Goal: Communication & Community: Answer question/provide support

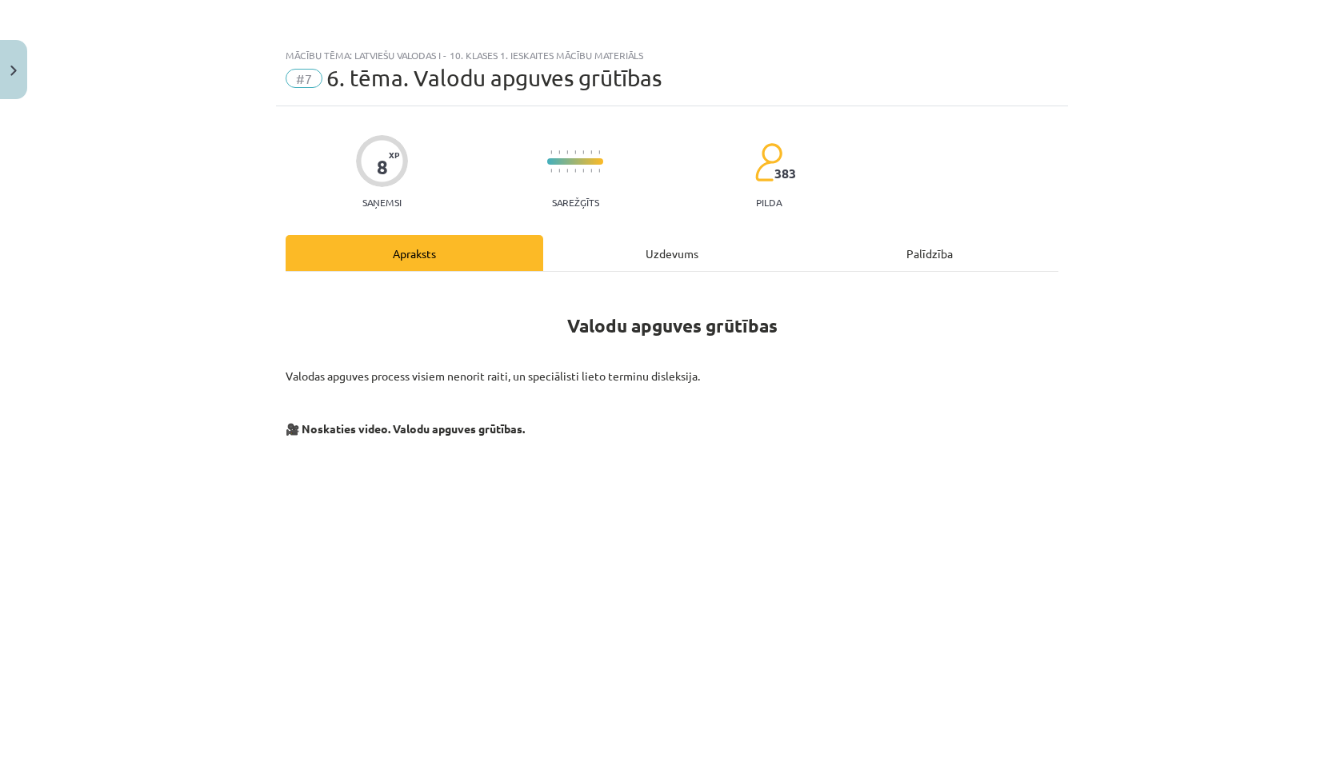
scroll to position [1405, 0]
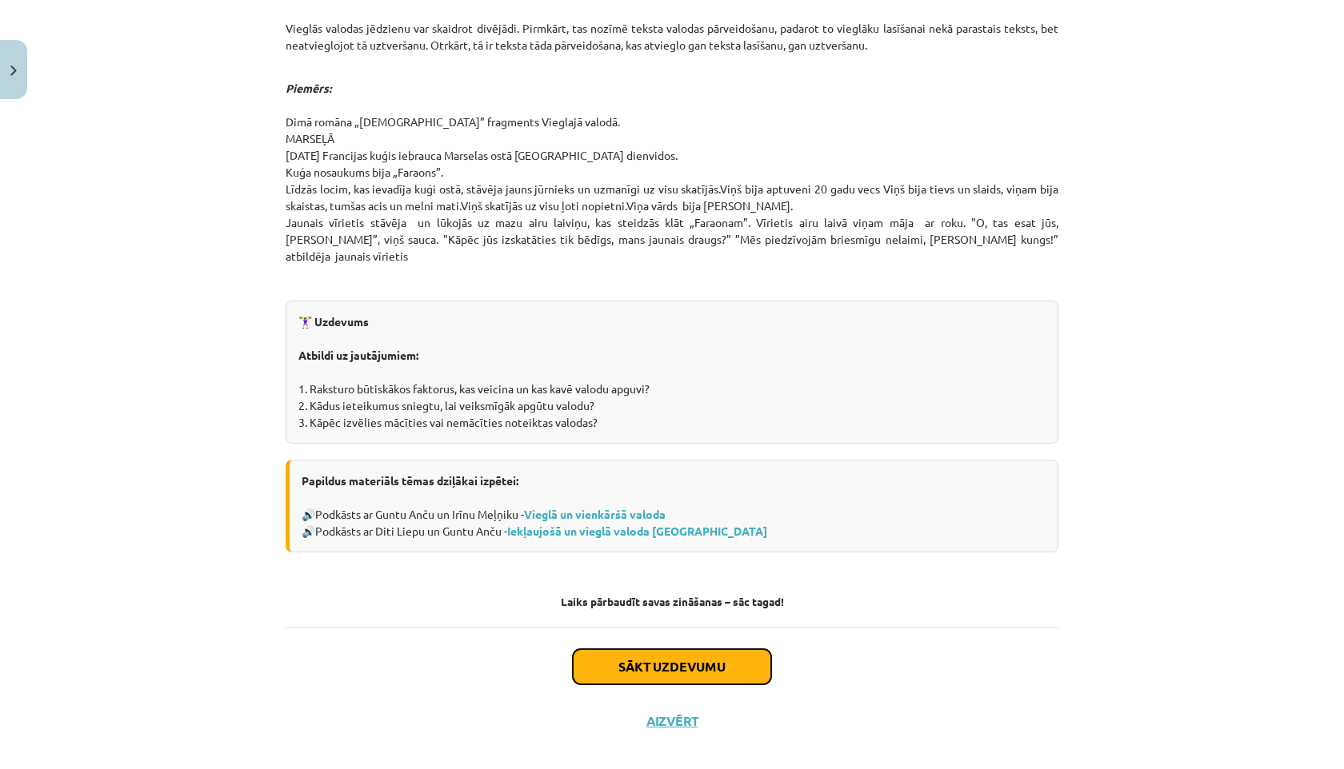
click at [681, 652] on button "Sākt uzdevumu" at bounding box center [672, 666] width 198 height 35
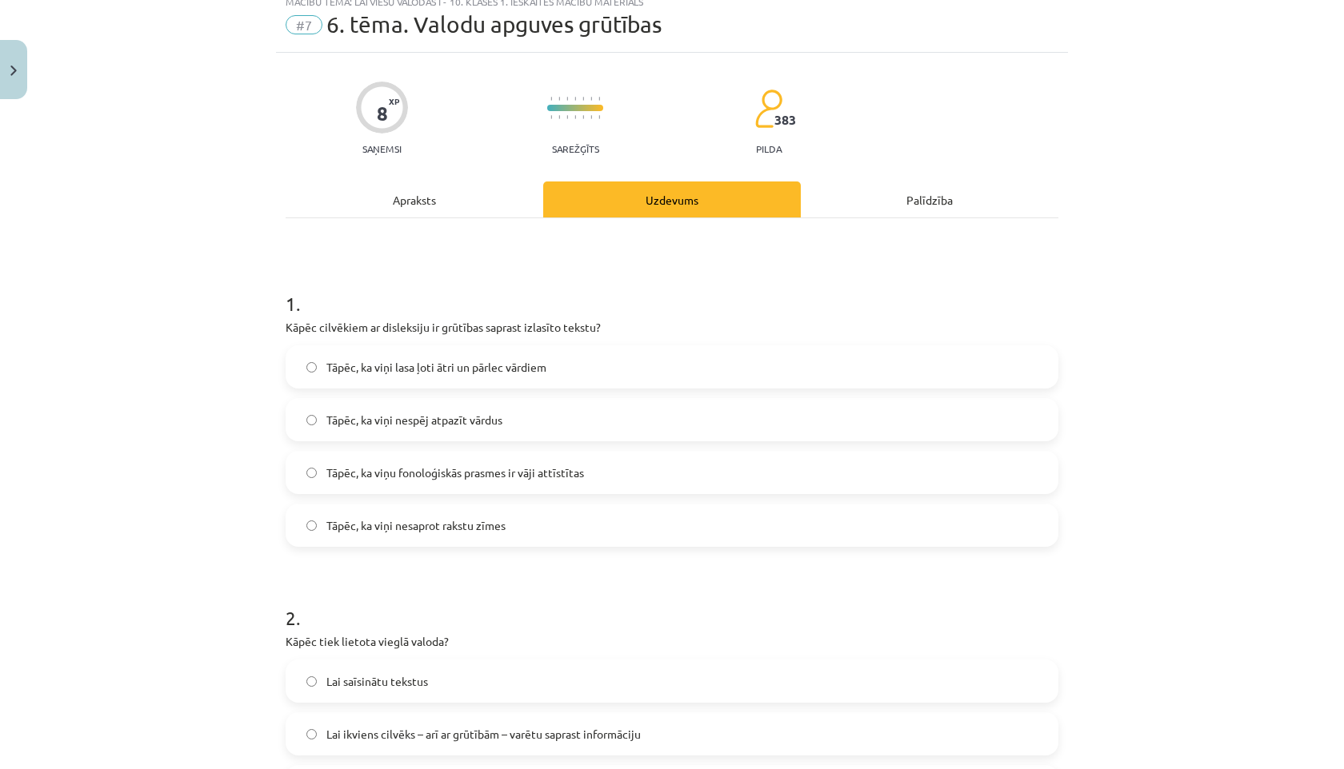
scroll to position [40, 0]
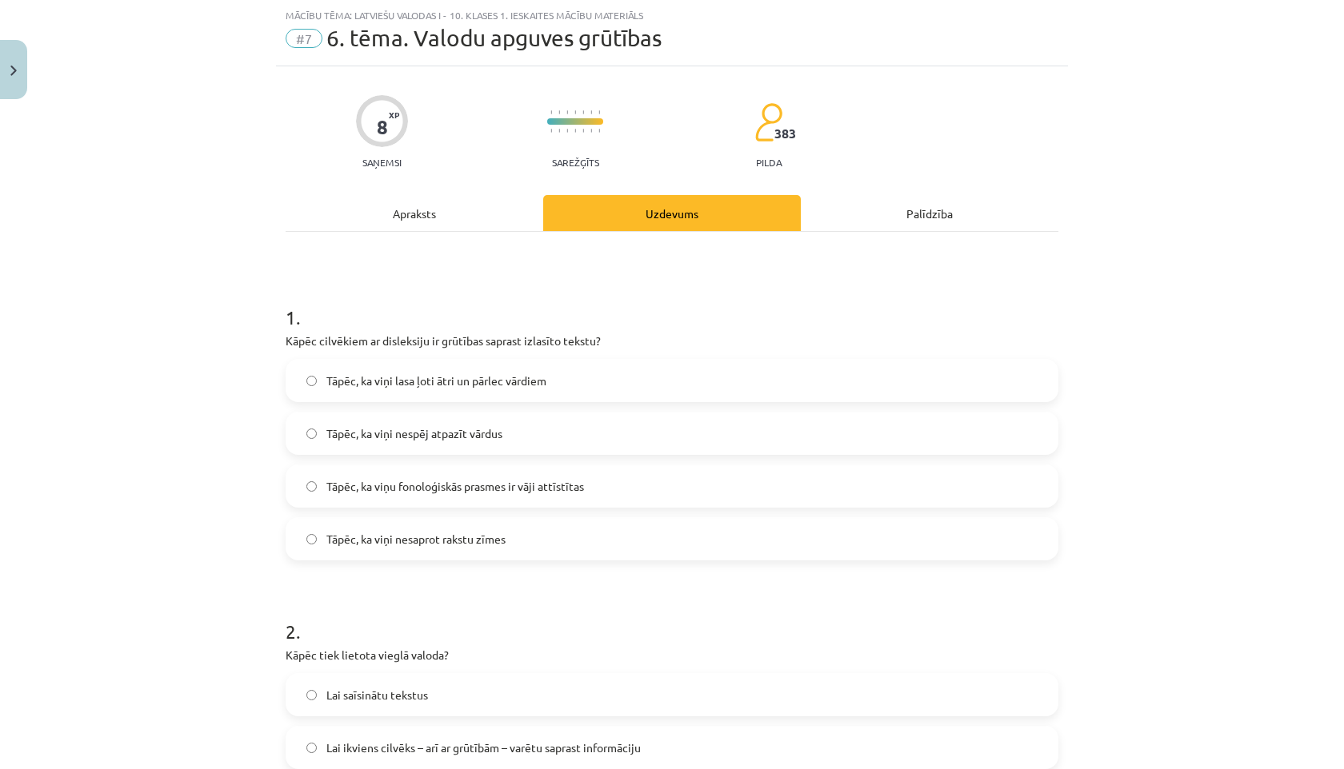
click at [346, 478] on span "Tāpēc, ka viņu fonoloģiskās prasmes ir vāji attīstītas" at bounding box center [455, 486] width 258 height 17
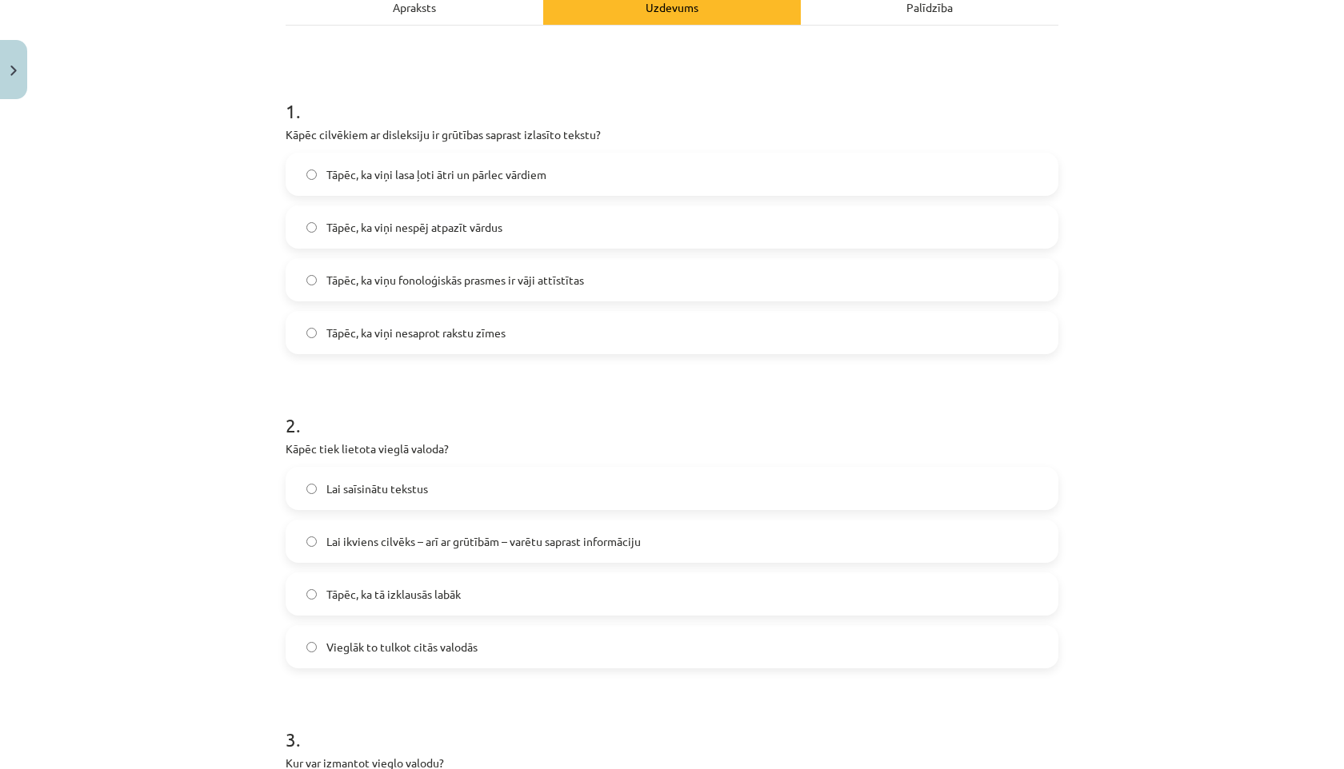
scroll to position [258, 0]
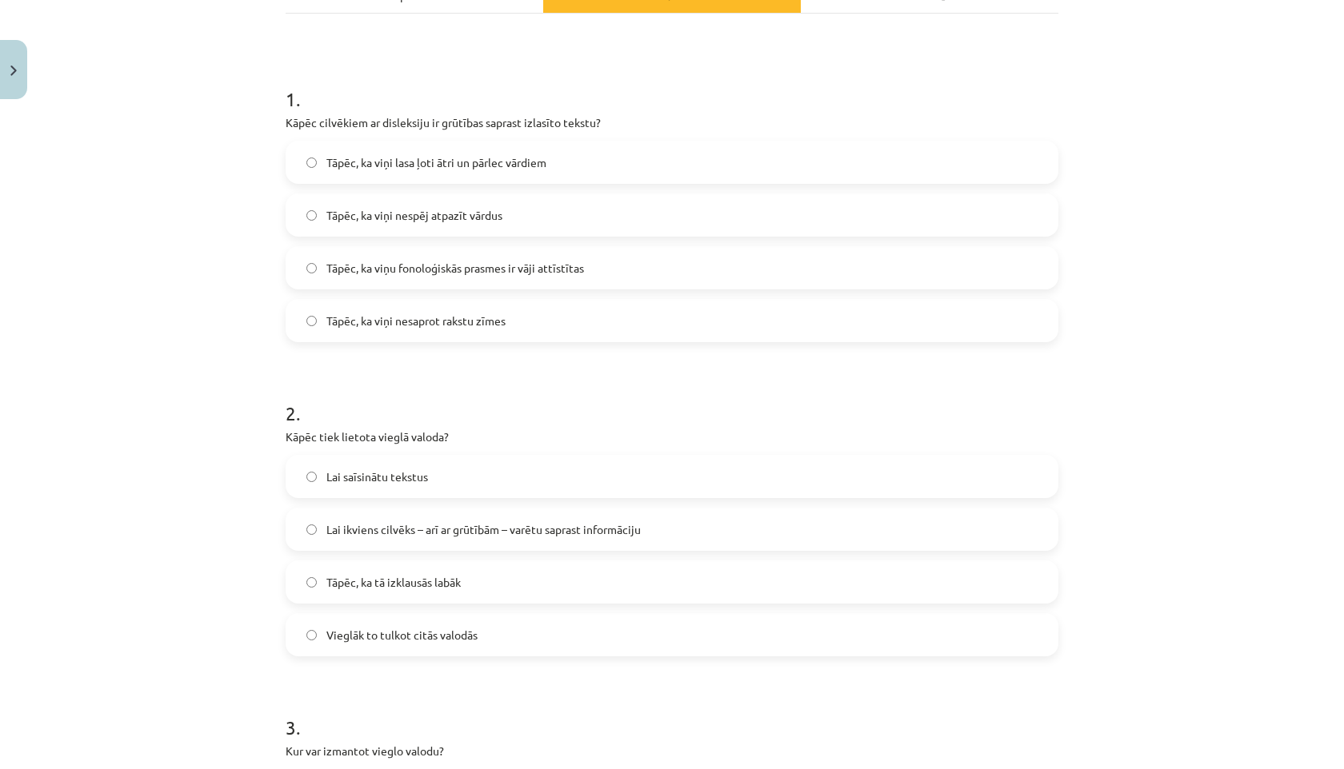
click at [369, 530] on span "Lai ikviens cilvēks – arī ar grūtībām – varētu saprast informāciju" at bounding box center [483, 529] width 314 height 17
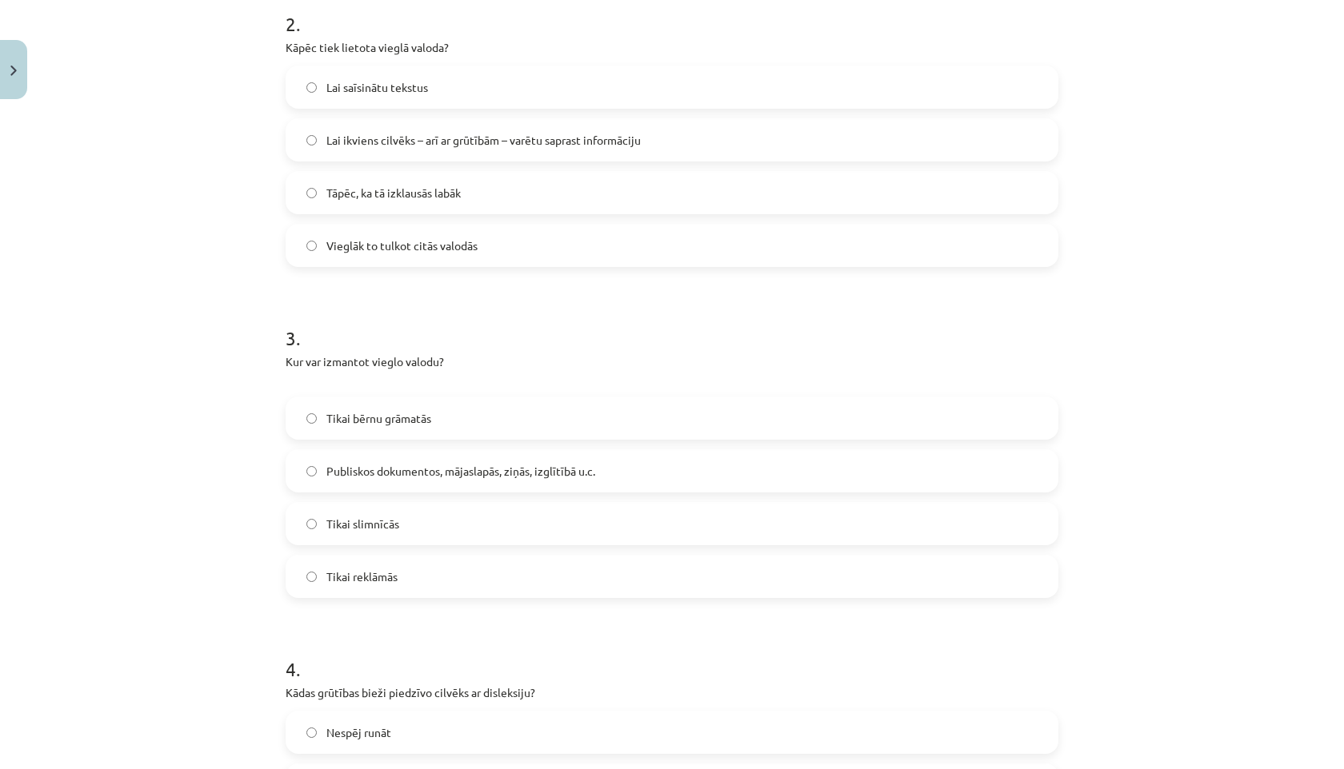
scroll to position [649, 0]
click at [348, 466] on span "Publiskos dokumentos, mājaslapās, ziņās, izglītībā u.c." at bounding box center [460, 469] width 269 height 17
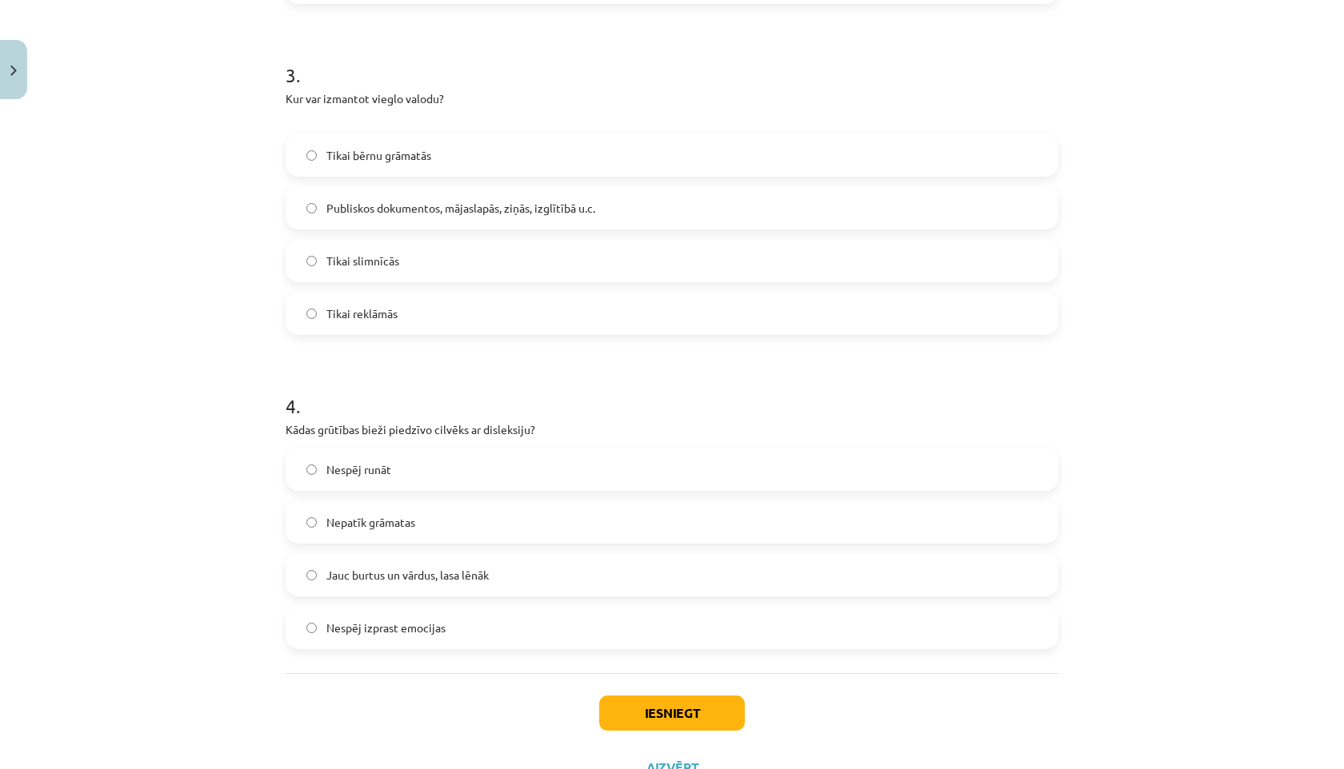
scroll to position [927, 0]
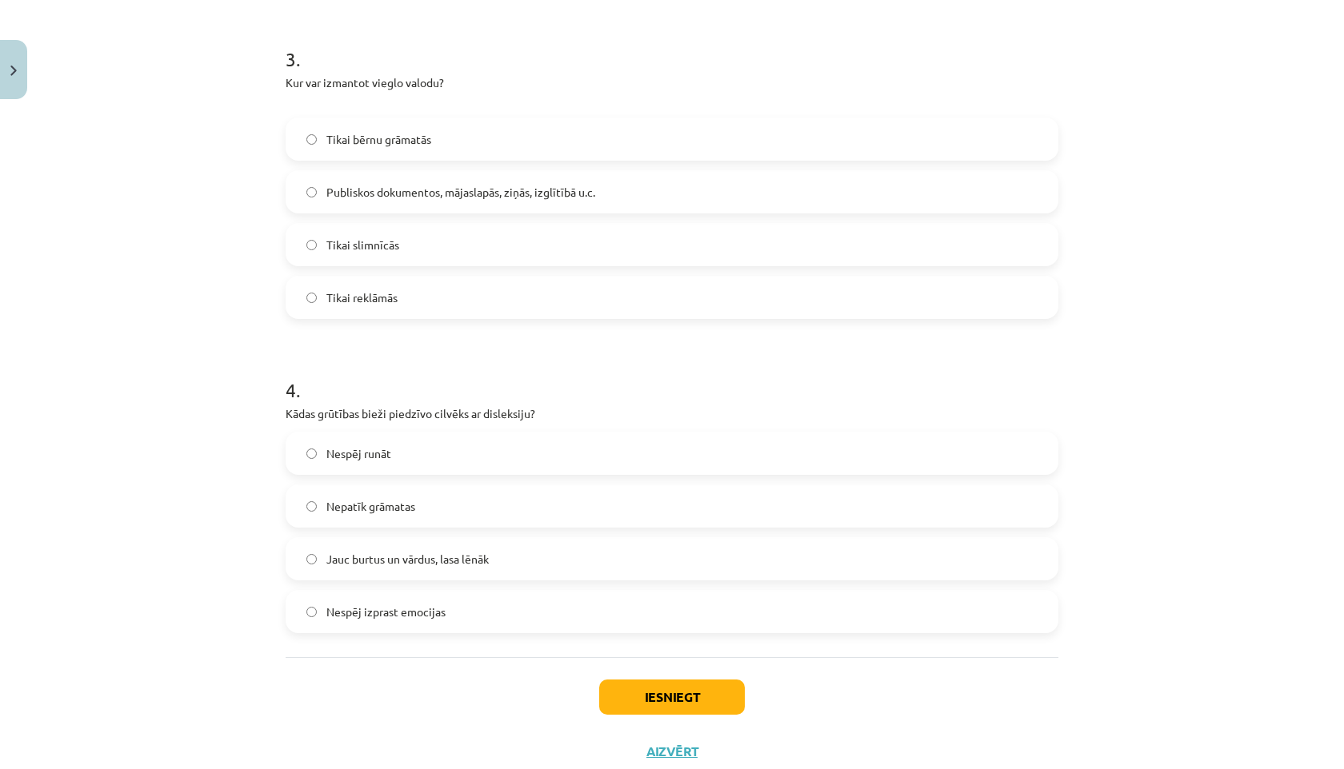
click at [364, 555] on span "Jauc burtus un vārdus, lasa lēnāk" at bounding box center [407, 559] width 162 height 17
click at [705, 697] on button "Iesniegt" at bounding box center [672, 697] width 146 height 35
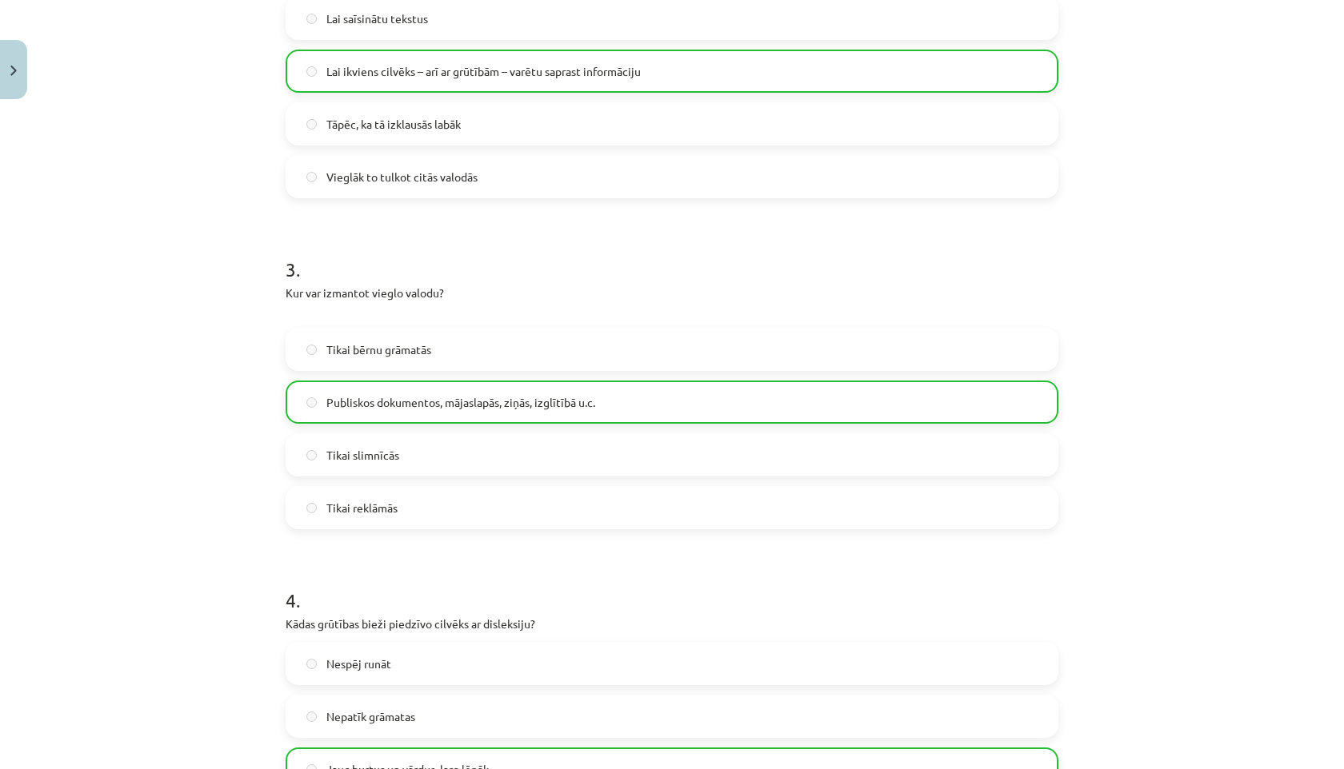
scroll to position [1027, 0]
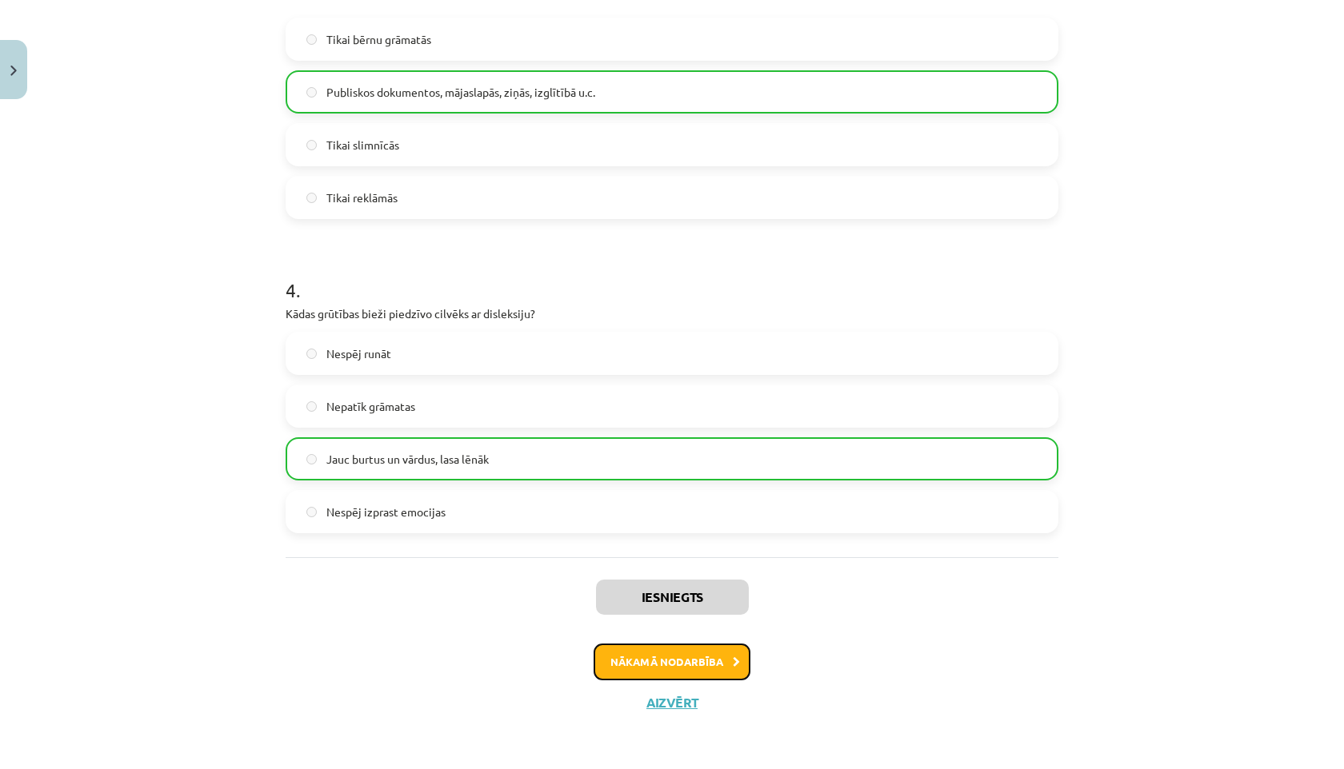
click at [623, 667] on button "Nākamā nodarbība" at bounding box center [671, 662] width 157 height 37
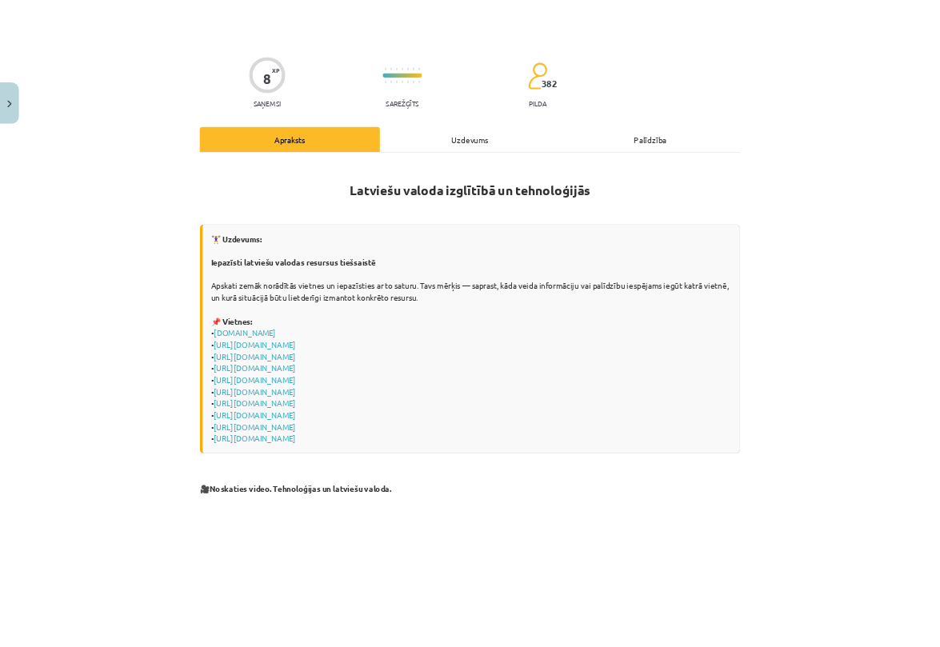
scroll to position [0, 0]
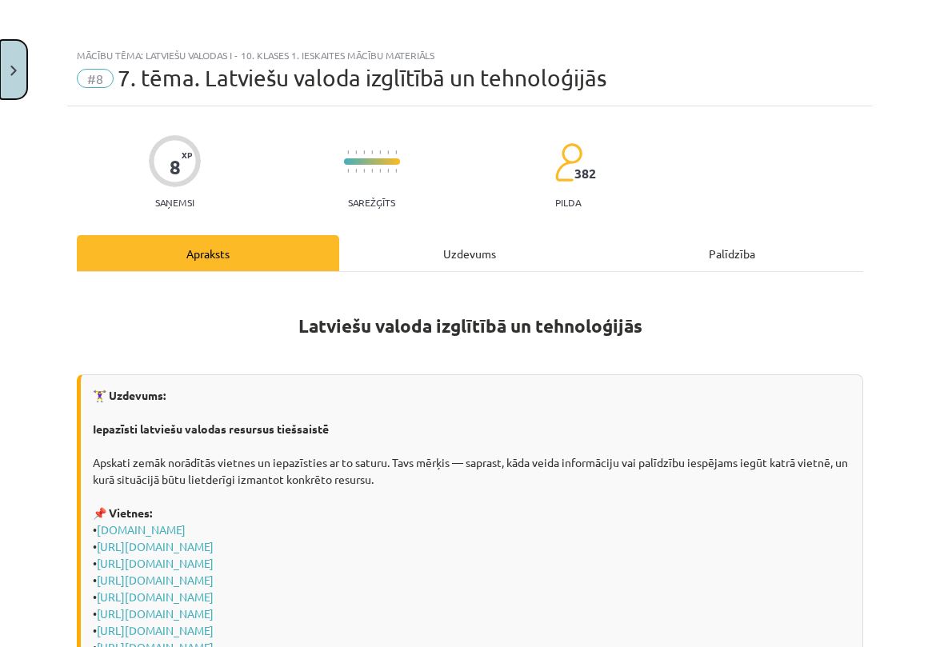
click at [17, 57] on button "Close" at bounding box center [13, 69] width 27 height 59
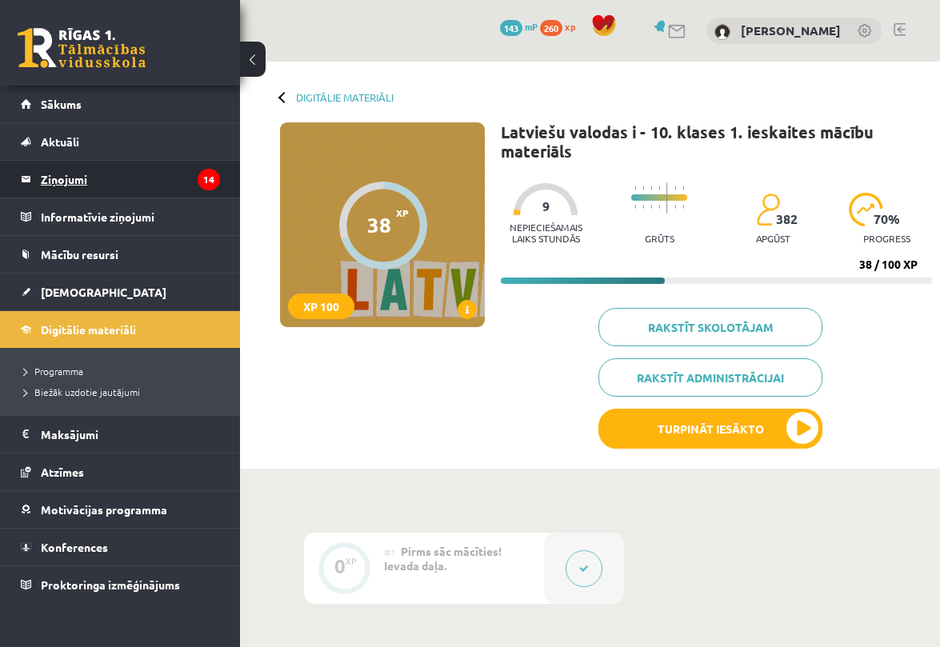
click at [71, 177] on legend "Ziņojumi 14" at bounding box center [130, 179] width 179 height 37
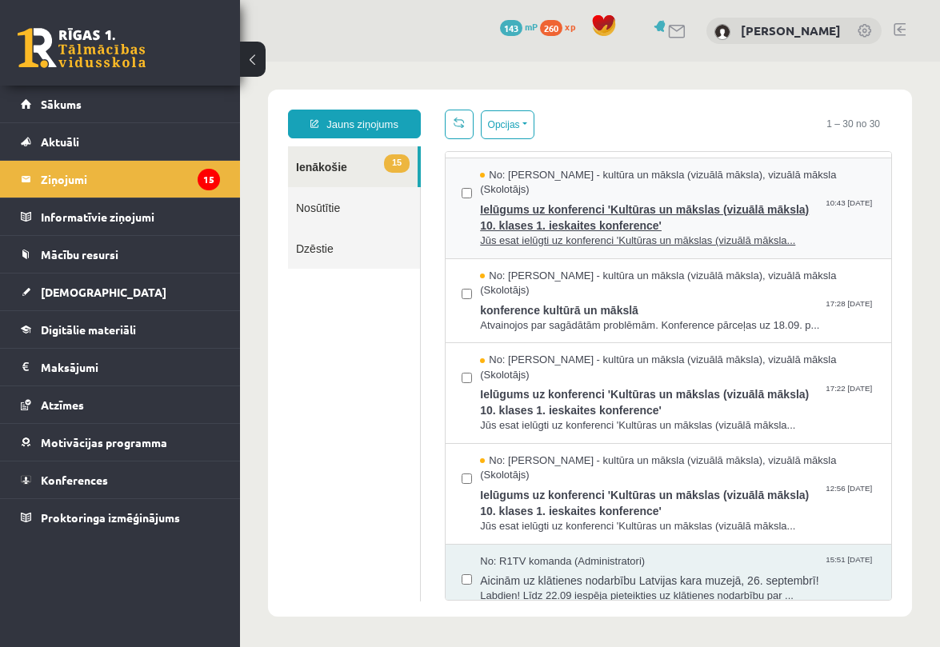
scroll to position [204, 0]
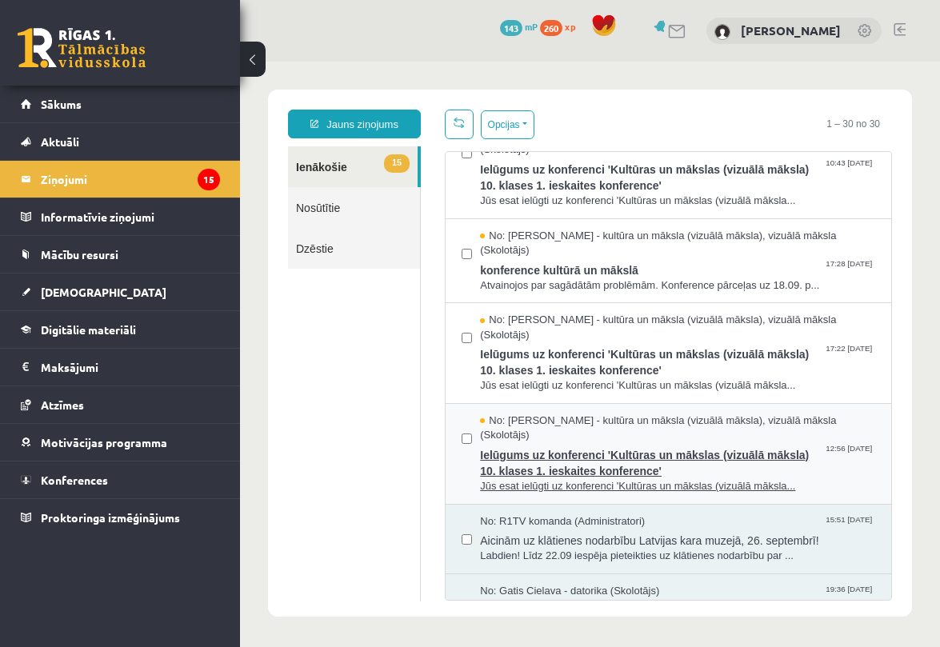
click at [621, 443] on span "Ielūgums uz konferenci 'Kultūras un mākslas (vizuālā māksla) 10. klases 1. iesk…" at bounding box center [677, 461] width 395 height 36
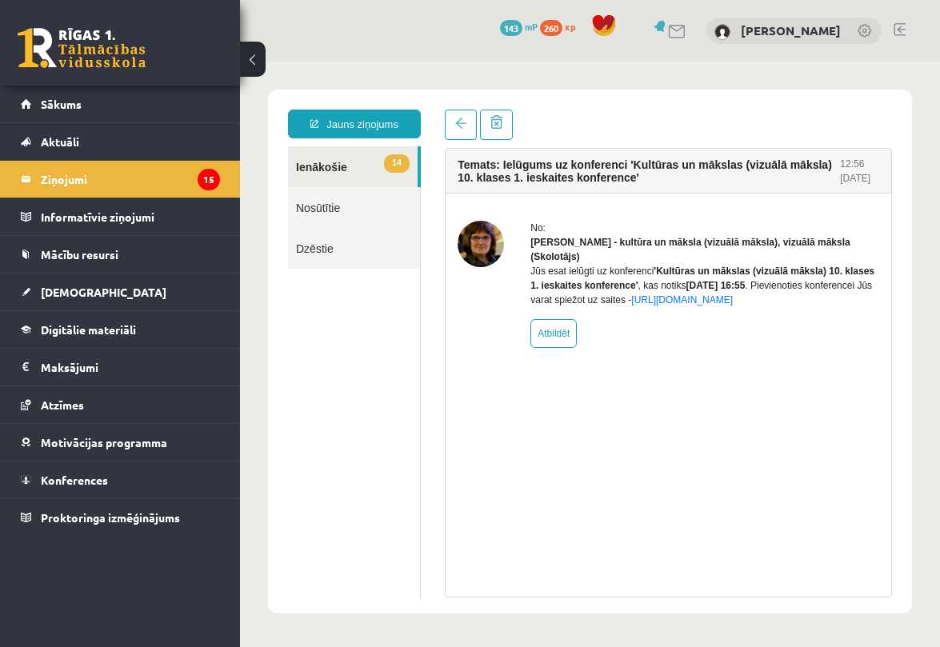
scroll to position [0, 0]
click at [351, 172] on link "14 Ienākošie" at bounding box center [353, 166] width 130 height 41
click at [334, 162] on link "14 Ienākošie" at bounding box center [353, 166] width 130 height 41
click at [448, 134] on link at bounding box center [461, 125] width 32 height 30
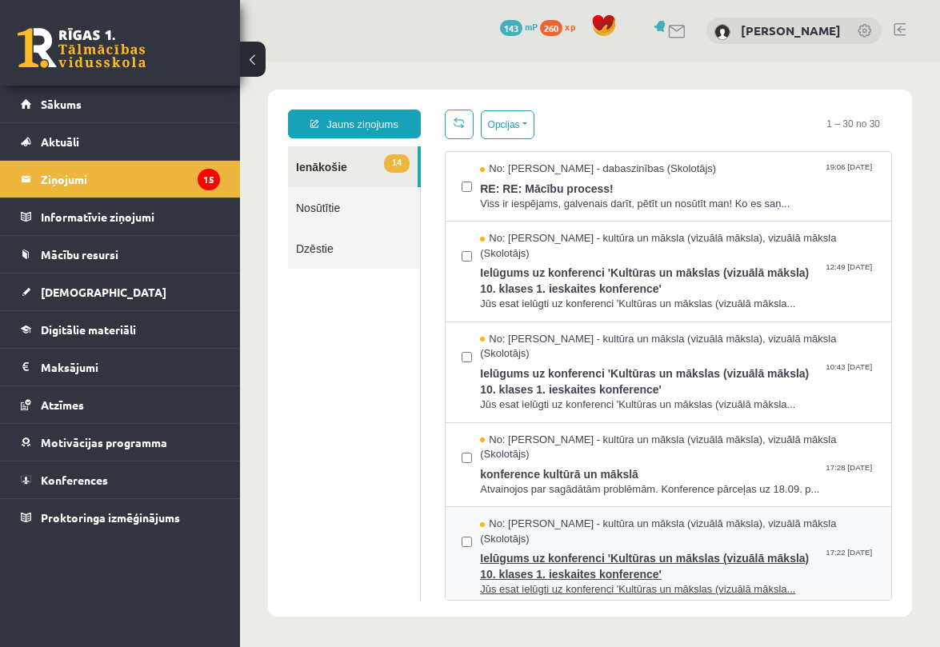
click at [561, 546] on span "Ielūgums uz konferenci 'Kultūras un mākslas (vizuālā māksla) 10. klases 1. iesk…" at bounding box center [677, 564] width 395 height 36
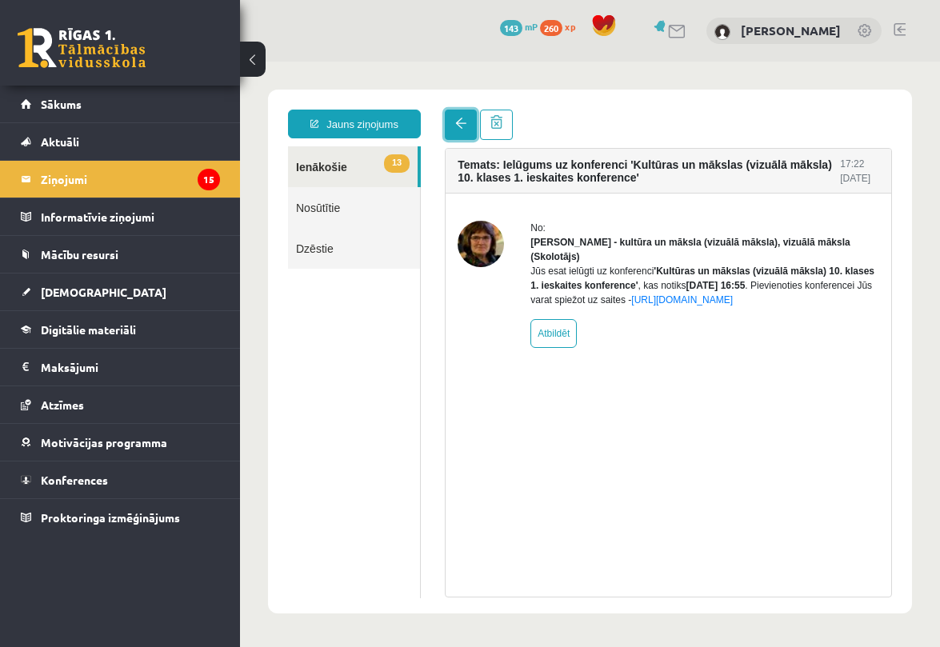
click at [473, 125] on link at bounding box center [461, 125] width 32 height 30
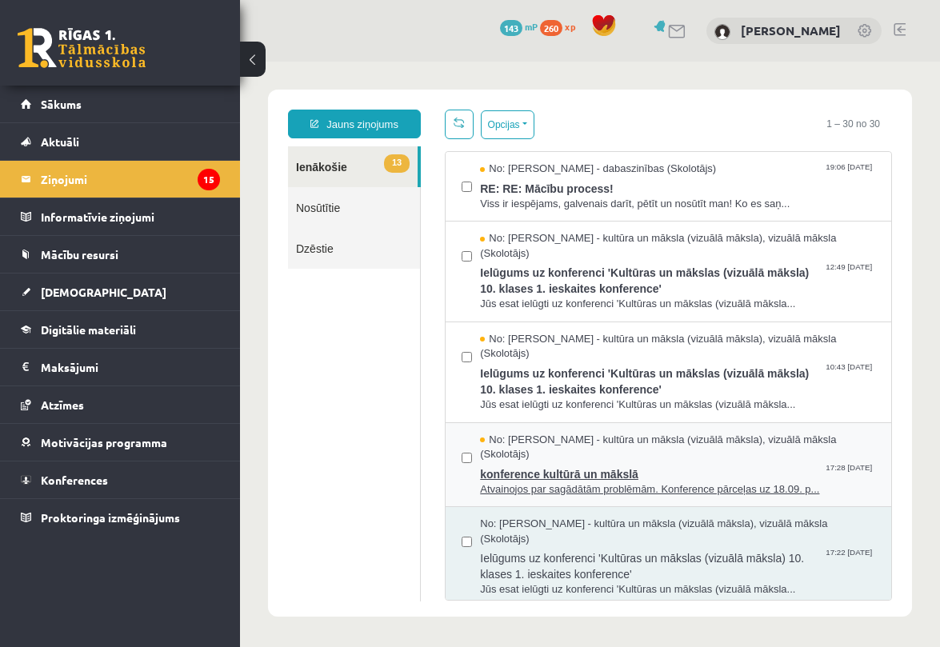
click at [549, 462] on span "konference kultūrā un mākslā" at bounding box center [677, 472] width 395 height 20
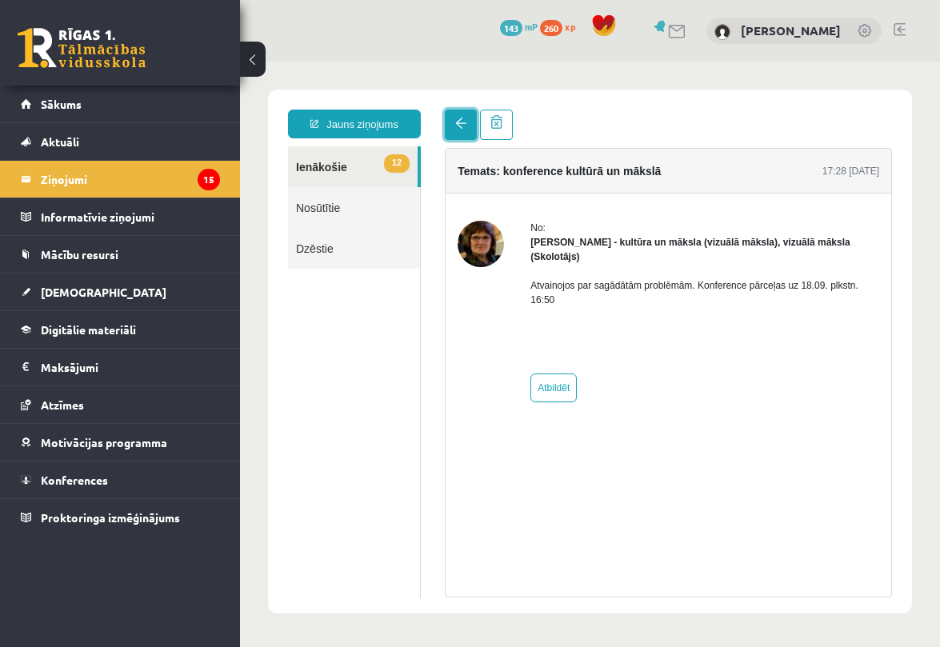
click at [468, 117] on link at bounding box center [461, 125] width 32 height 30
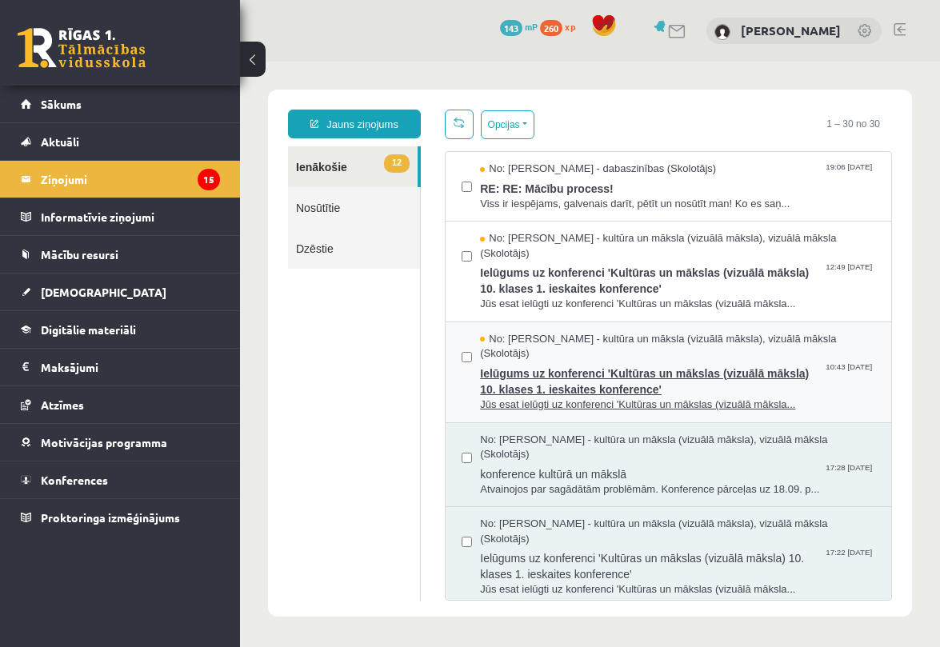
click at [570, 363] on span "Ielūgums uz konferenci 'Kultūras un mākslas (vizuālā māksla) 10. klases 1. iesk…" at bounding box center [677, 380] width 395 height 36
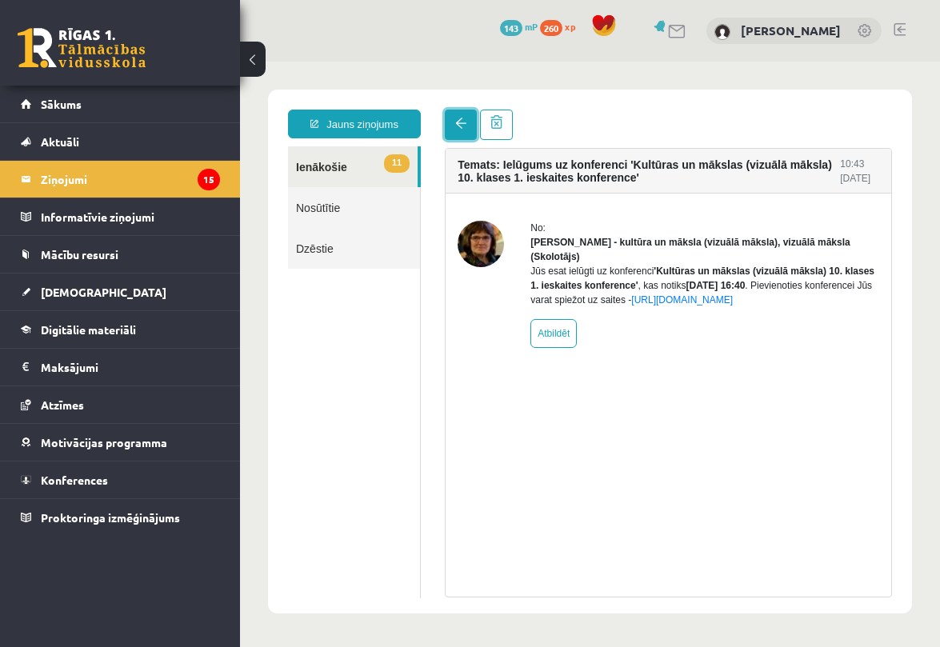
click at [466, 118] on link at bounding box center [461, 125] width 32 height 30
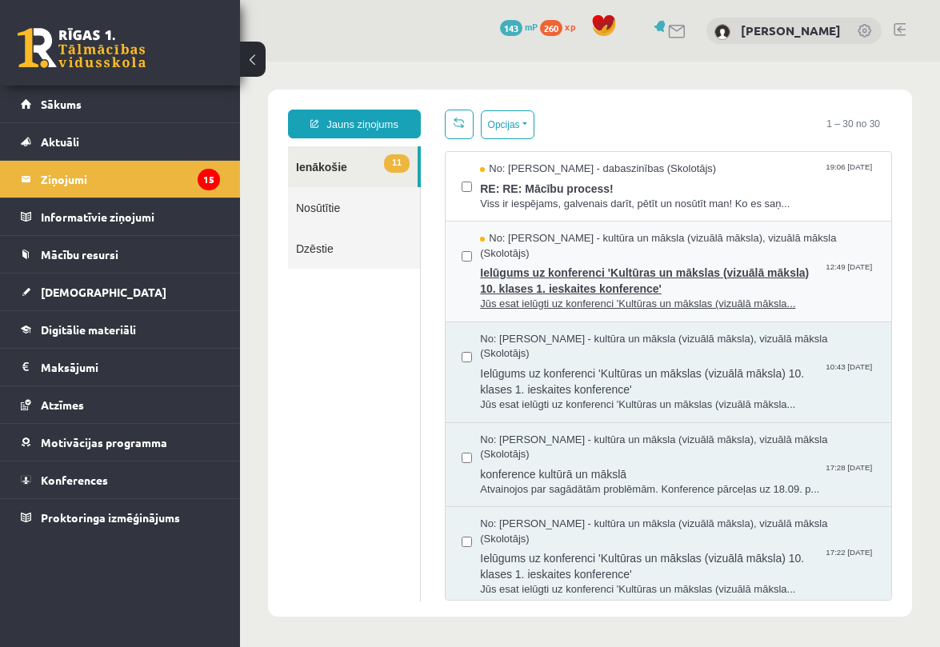
click at [537, 261] on span "Ielūgums uz konferenci 'Kultūras un mākslas (vizuālā māksla) 10. klases 1. iesk…" at bounding box center [677, 279] width 395 height 36
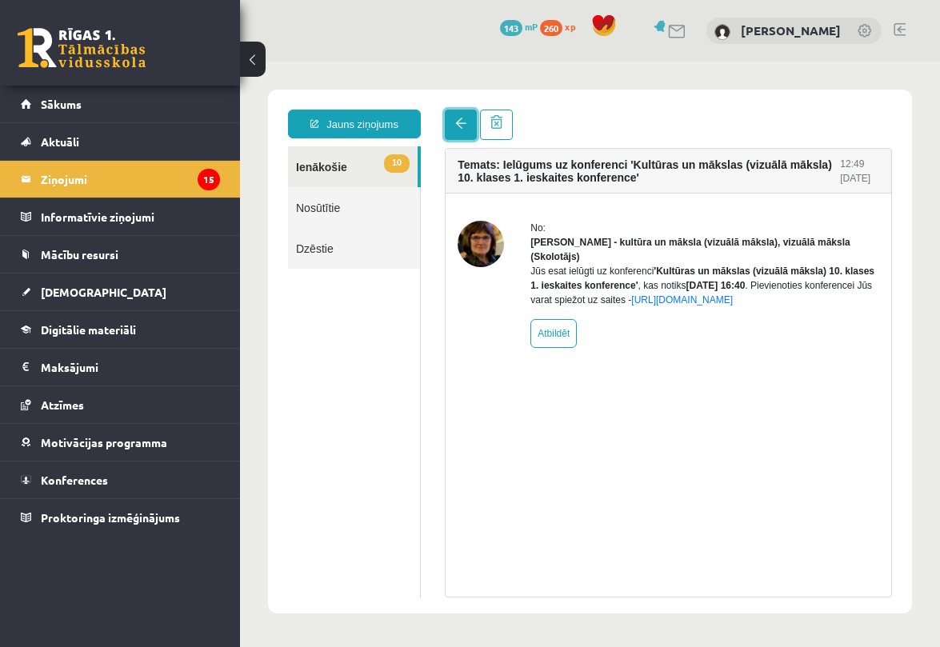
click at [468, 127] on link at bounding box center [461, 125] width 32 height 30
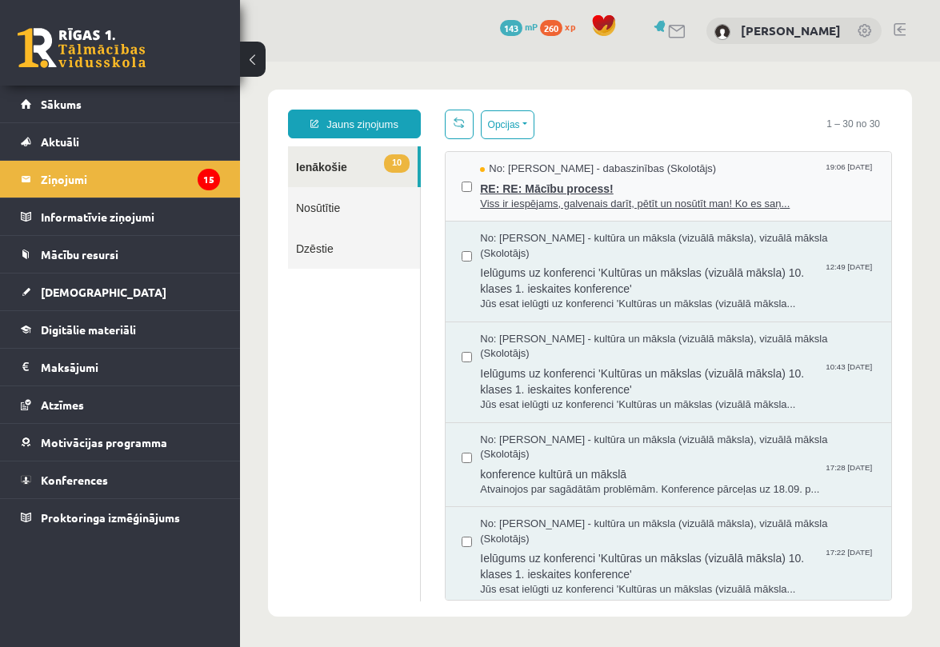
click at [559, 199] on span "Viss ir iespējams, galvenais darīt, pētīt un nosūtīt man! Ko es saņ..." at bounding box center [677, 204] width 395 height 15
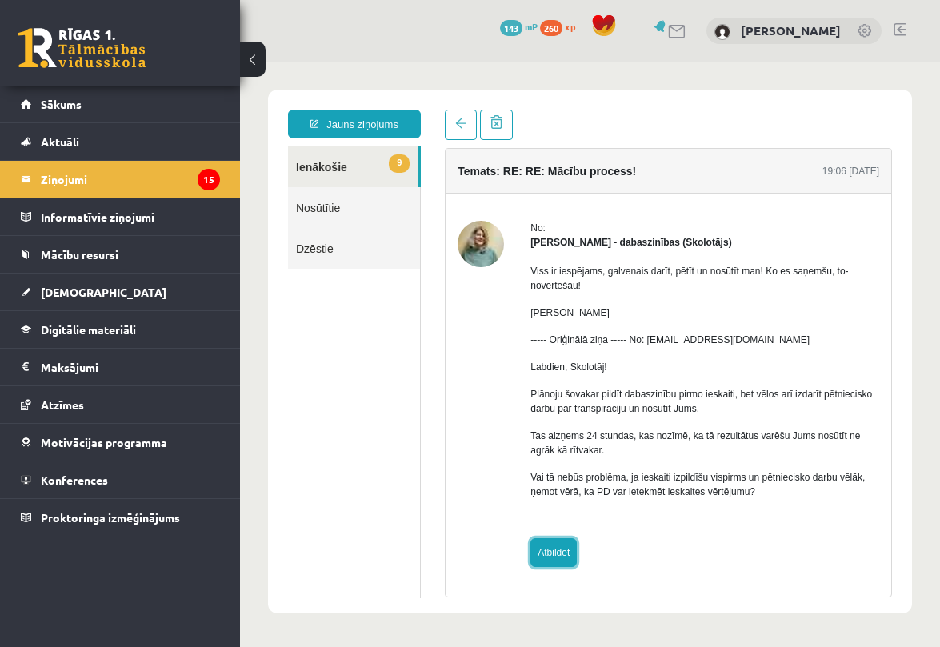
click at [552, 543] on link "Atbildēt" at bounding box center [553, 552] width 46 height 29
type input "**********"
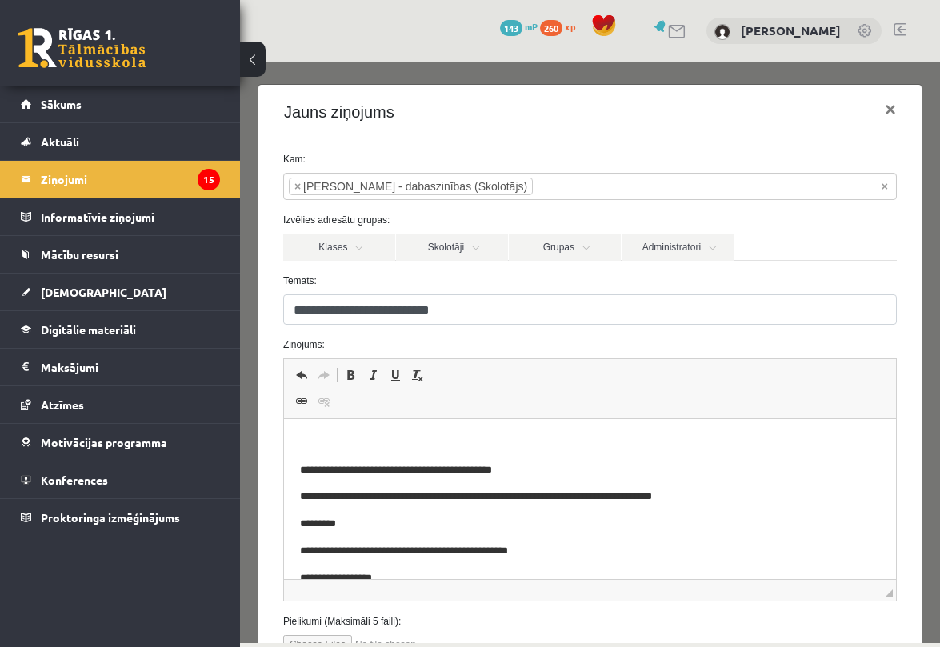
click at [443, 424] on html "**********" at bounding box center [589, 559] width 612 height 281
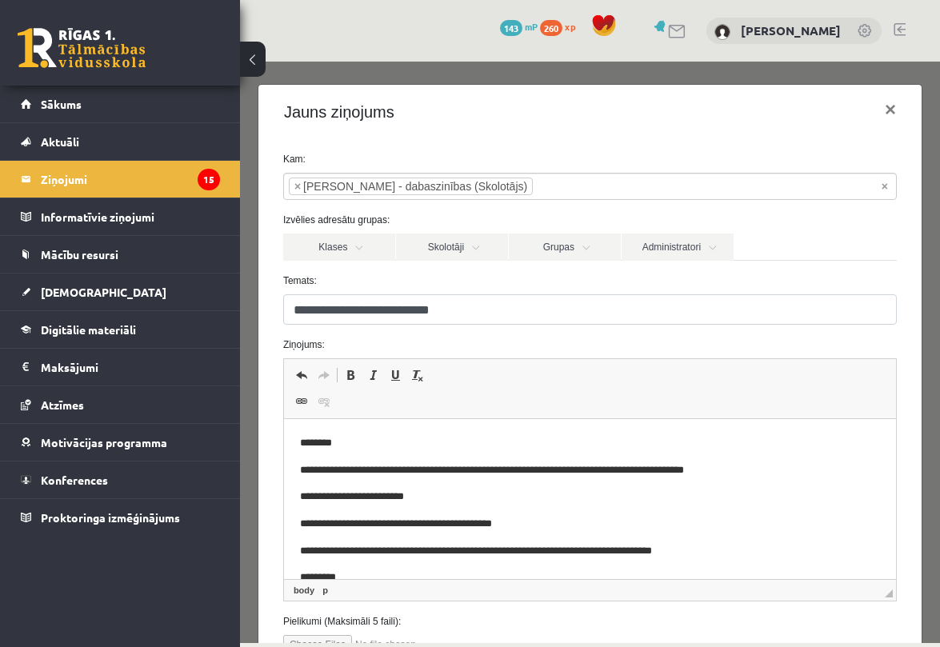
scroll to position [127, 0]
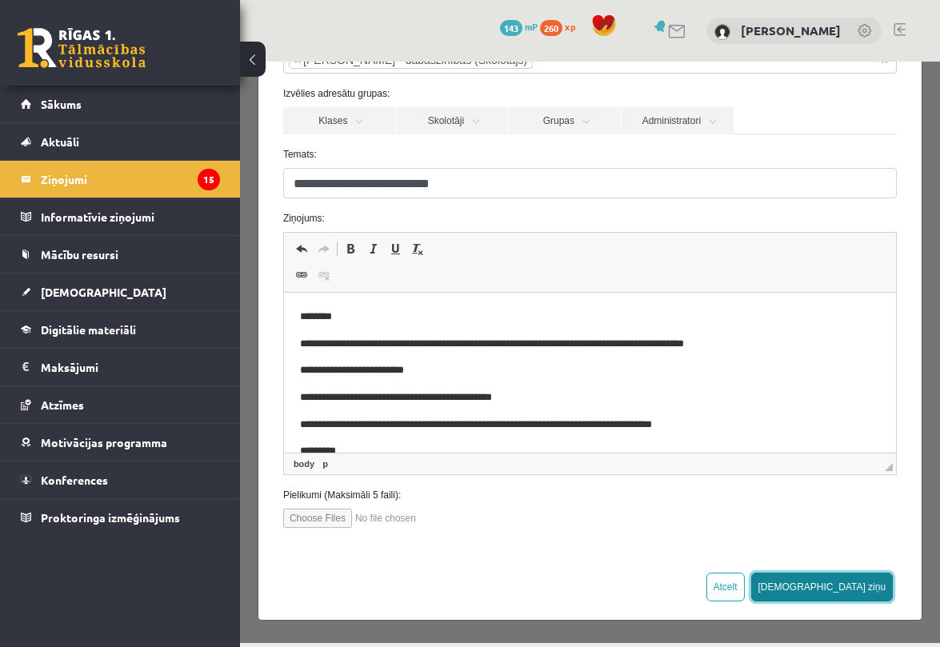
click at [883, 587] on button "[DEMOGRAPHIC_DATA] ziņu" at bounding box center [822, 587] width 142 height 29
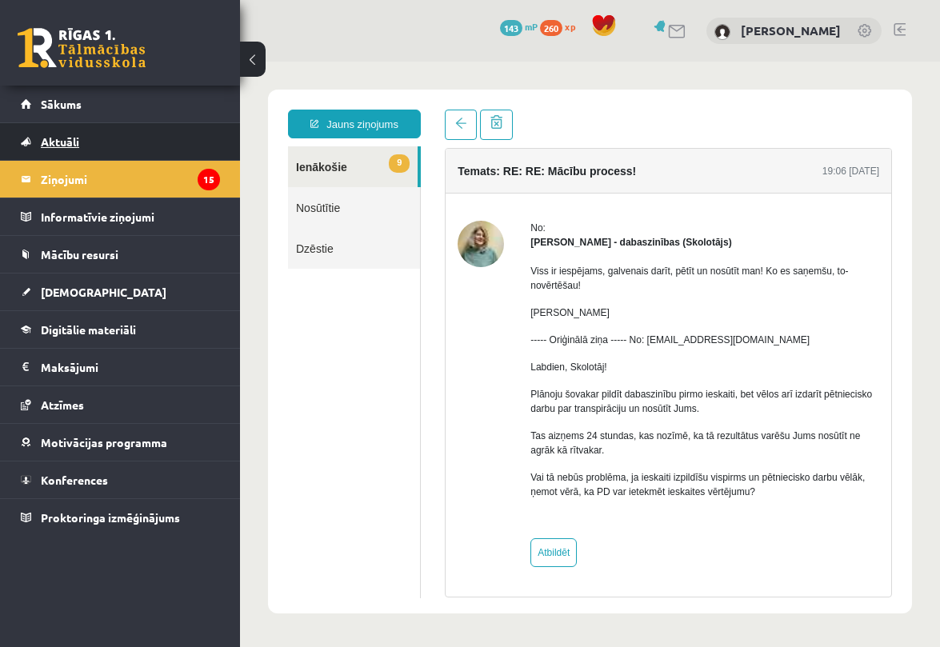
scroll to position [0, 0]
click at [313, 167] on link "9 Ienākošie" at bounding box center [353, 166] width 130 height 41
click at [332, 224] on link "Nosūtītie" at bounding box center [354, 207] width 132 height 41
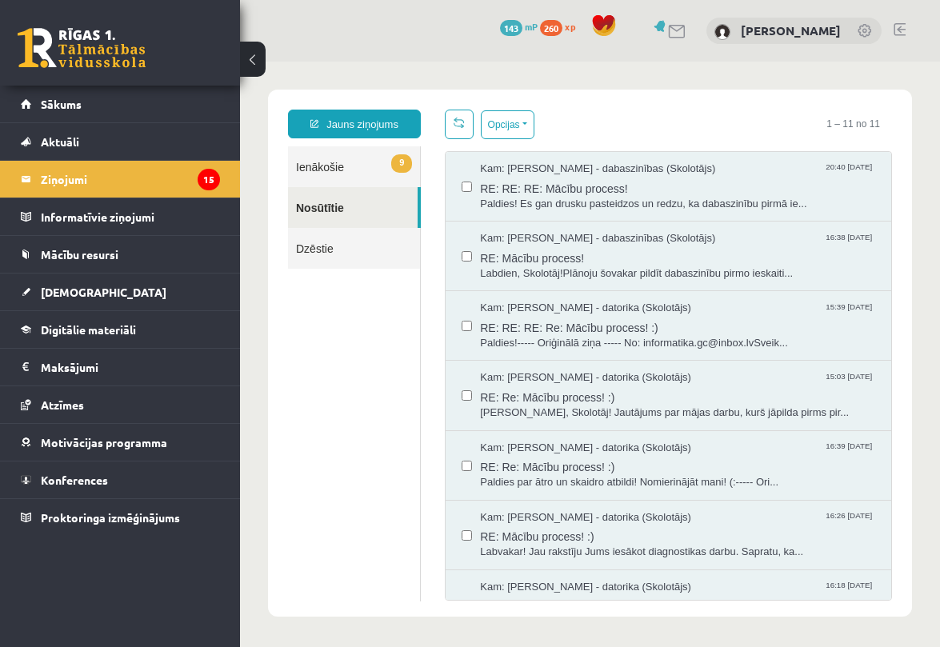
click at [330, 164] on link "9 Ienākošie" at bounding box center [354, 166] width 132 height 41
